Goal: Check status: Check status

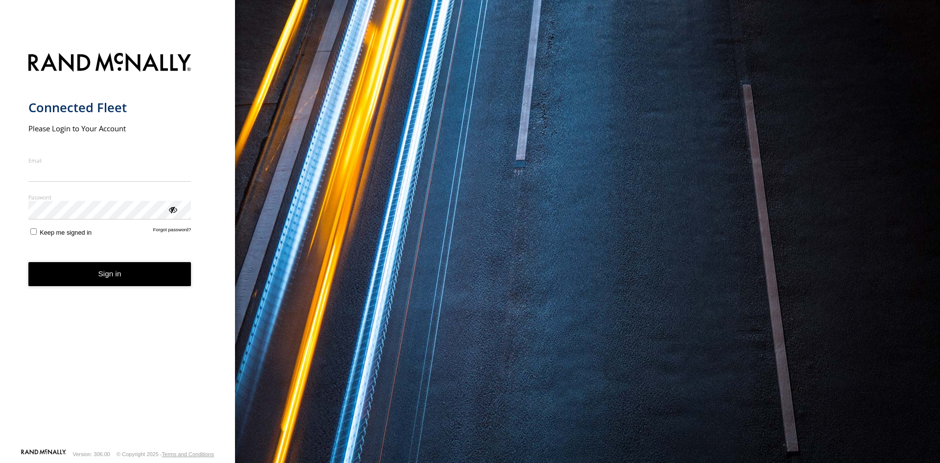
type input "**********"
click at [108, 289] on form "**********" at bounding box center [117, 247] width 179 height 401
click at [113, 280] on button "Sign in" at bounding box center [109, 274] width 163 height 24
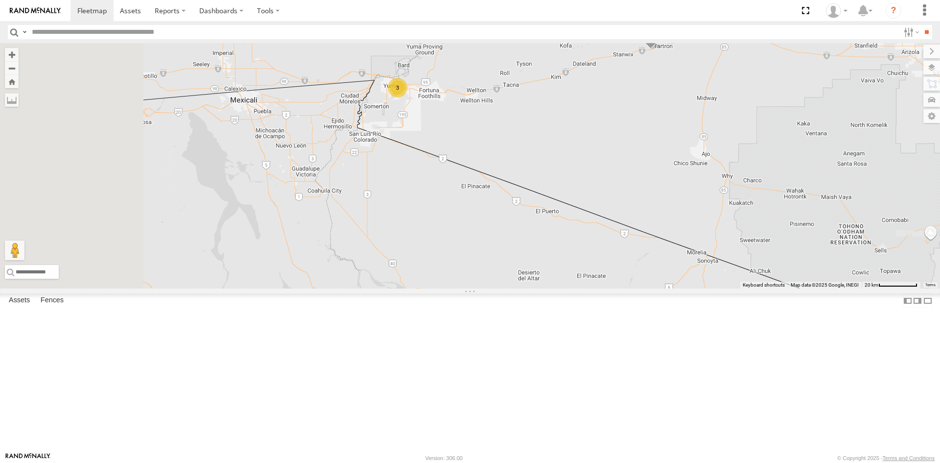
drag, startPoint x: 320, startPoint y: 216, endPoint x: 554, endPoint y: 264, distance: 238.8
click at [554, 264] on div "715144 715200 10 715147 3 P13 ([PERSON_NAME])" at bounding box center [470, 165] width 940 height 245
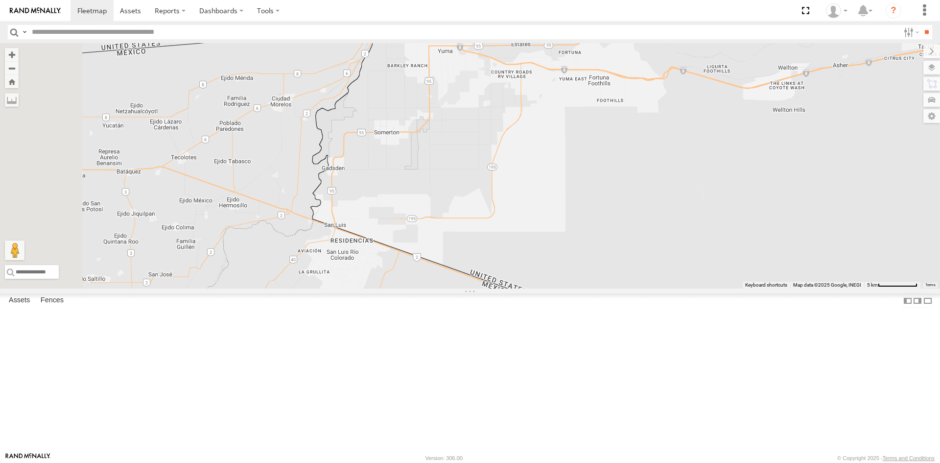
drag, startPoint x: 496, startPoint y: 121, endPoint x: 586, endPoint y: 354, distance: 249.2
click at [586, 288] on div "715144 715200 715147 P13 ([PERSON_NAME])" at bounding box center [470, 165] width 940 height 245
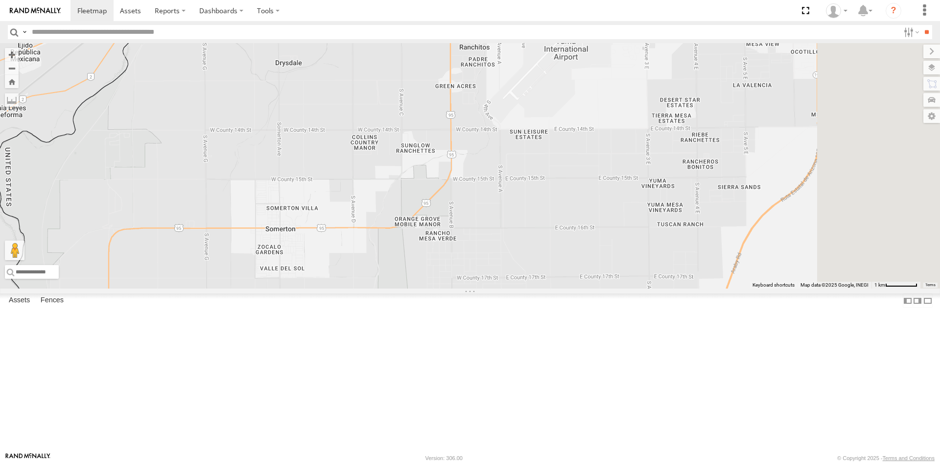
drag, startPoint x: 664, startPoint y: 141, endPoint x: 562, endPoint y: 412, distance: 289.0
click at [562, 288] on div "715144 715200 715147 P13 ([PERSON_NAME])" at bounding box center [470, 165] width 940 height 245
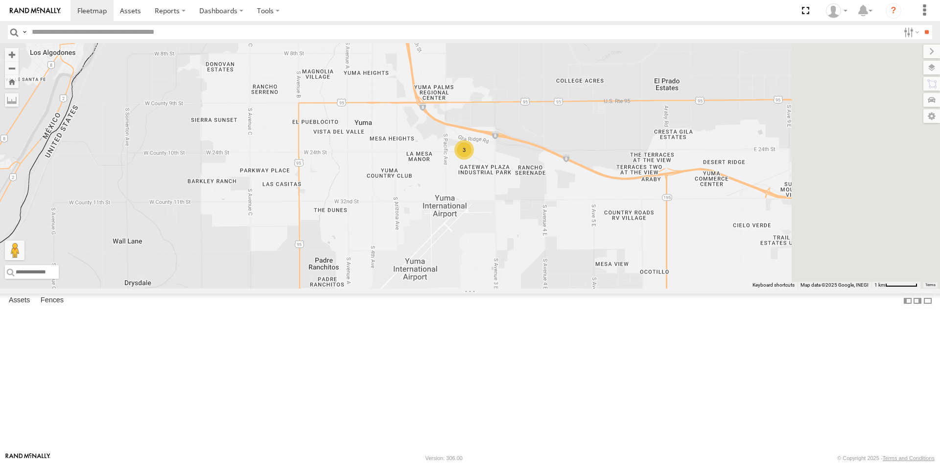
drag, startPoint x: 664, startPoint y: 175, endPoint x: 511, endPoint y: 417, distance: 286.3
click at [511, 288] on div "715144 715200 715147 P13 ([PERSON_NAME]) 3" at bounding box center [470, 165] width 940 height 245
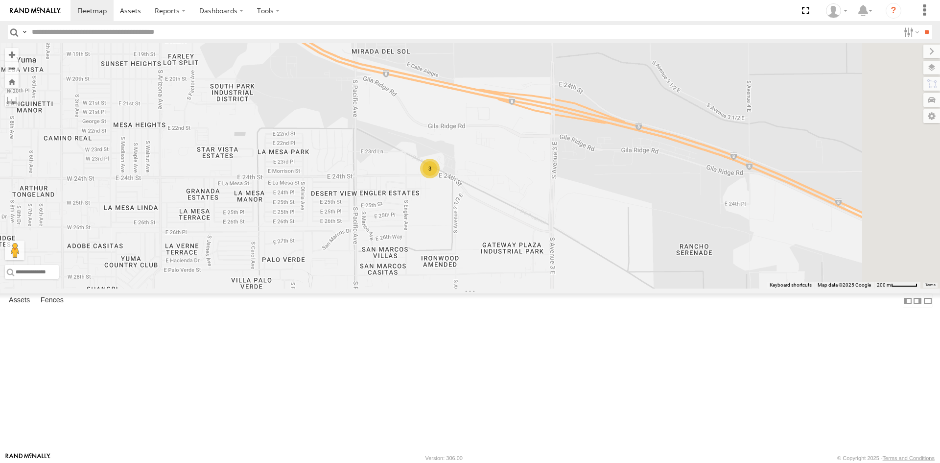
drag, startPoint x: 570, startPoint y: 222, endPoint x: 499, endPoint y: 402, distance: 193.0
click at [499, 288] on div "715144 715200 715147 P13 ([PERSON_NAME]) 3" at bounding box center [470, 165] width 940 height 245
